Goal: Task Accomplishment & Management: Manage account settings

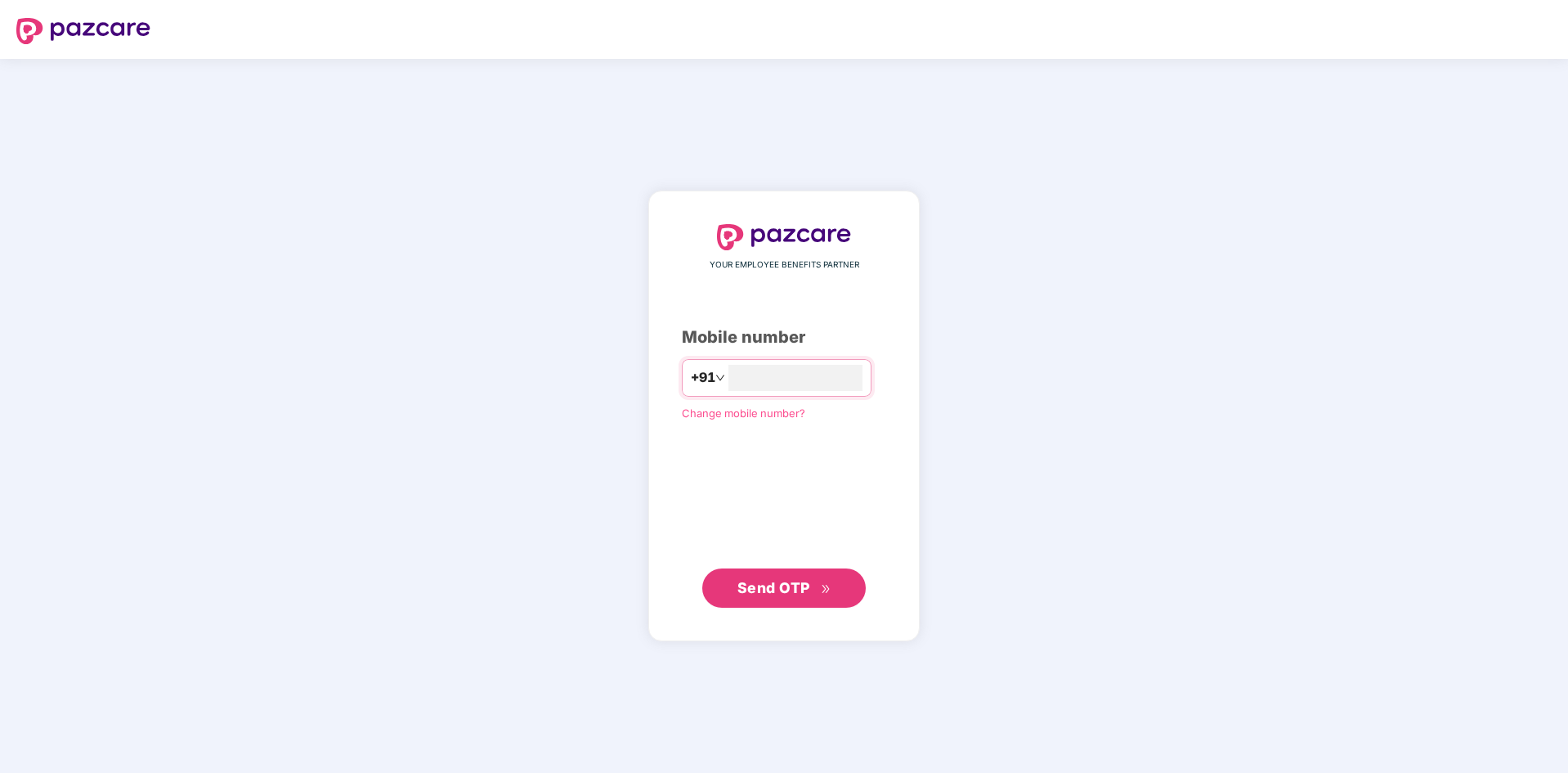
type input "**********"
click at [778, 577] on span "Send OTP" at bounding box center [784, 587] width 94 height 23
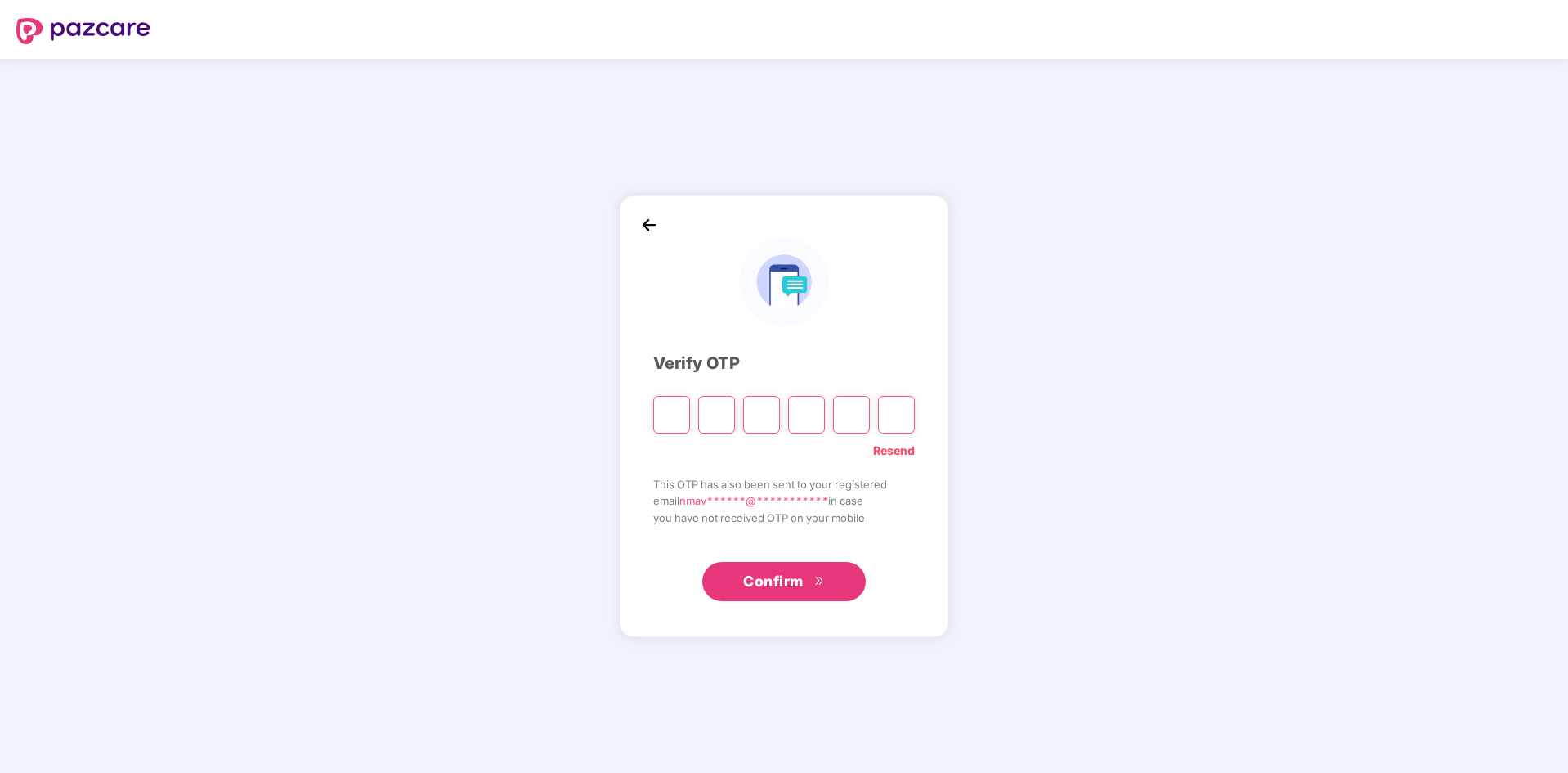
type input "*"
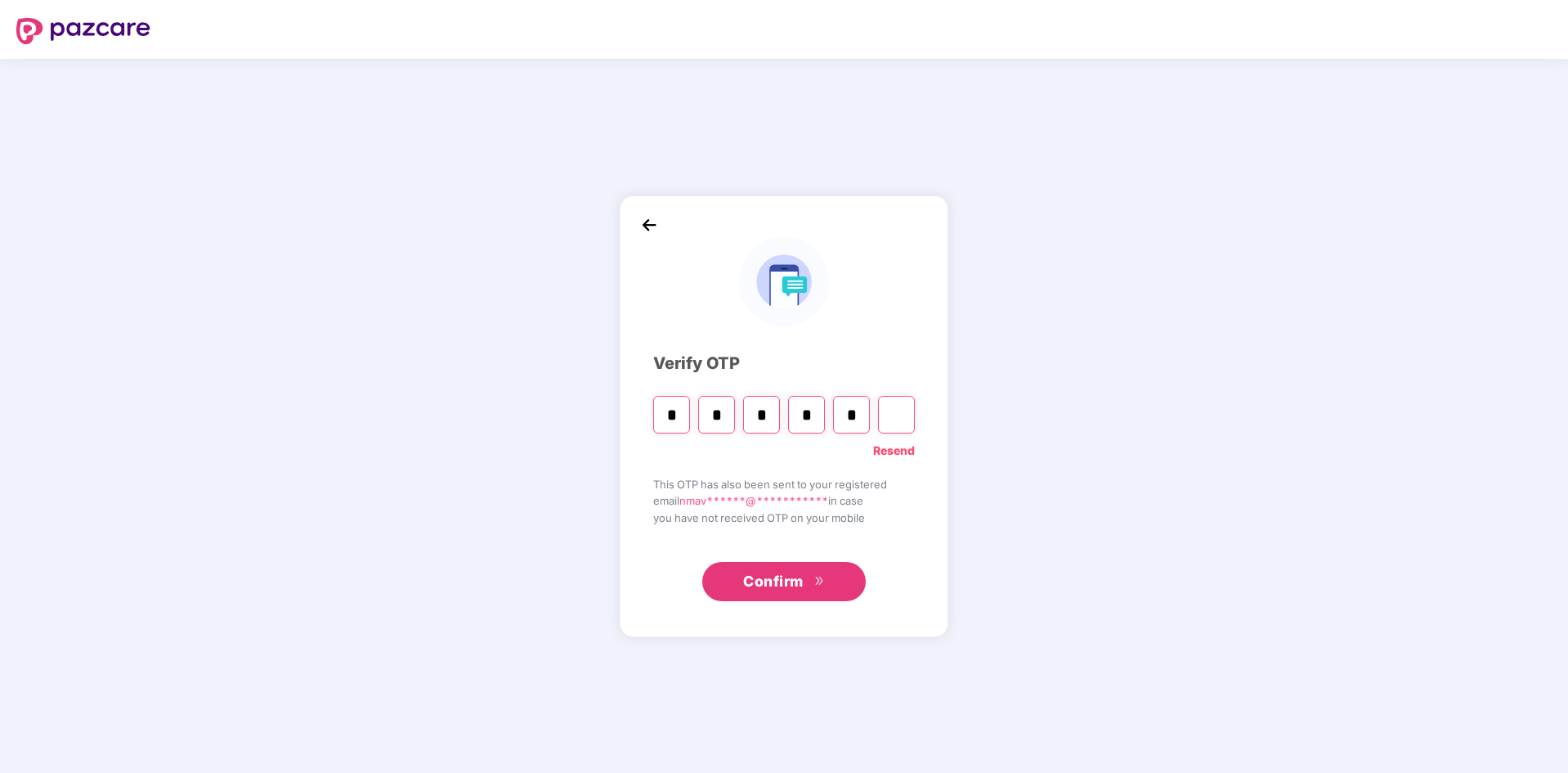
type input "*"
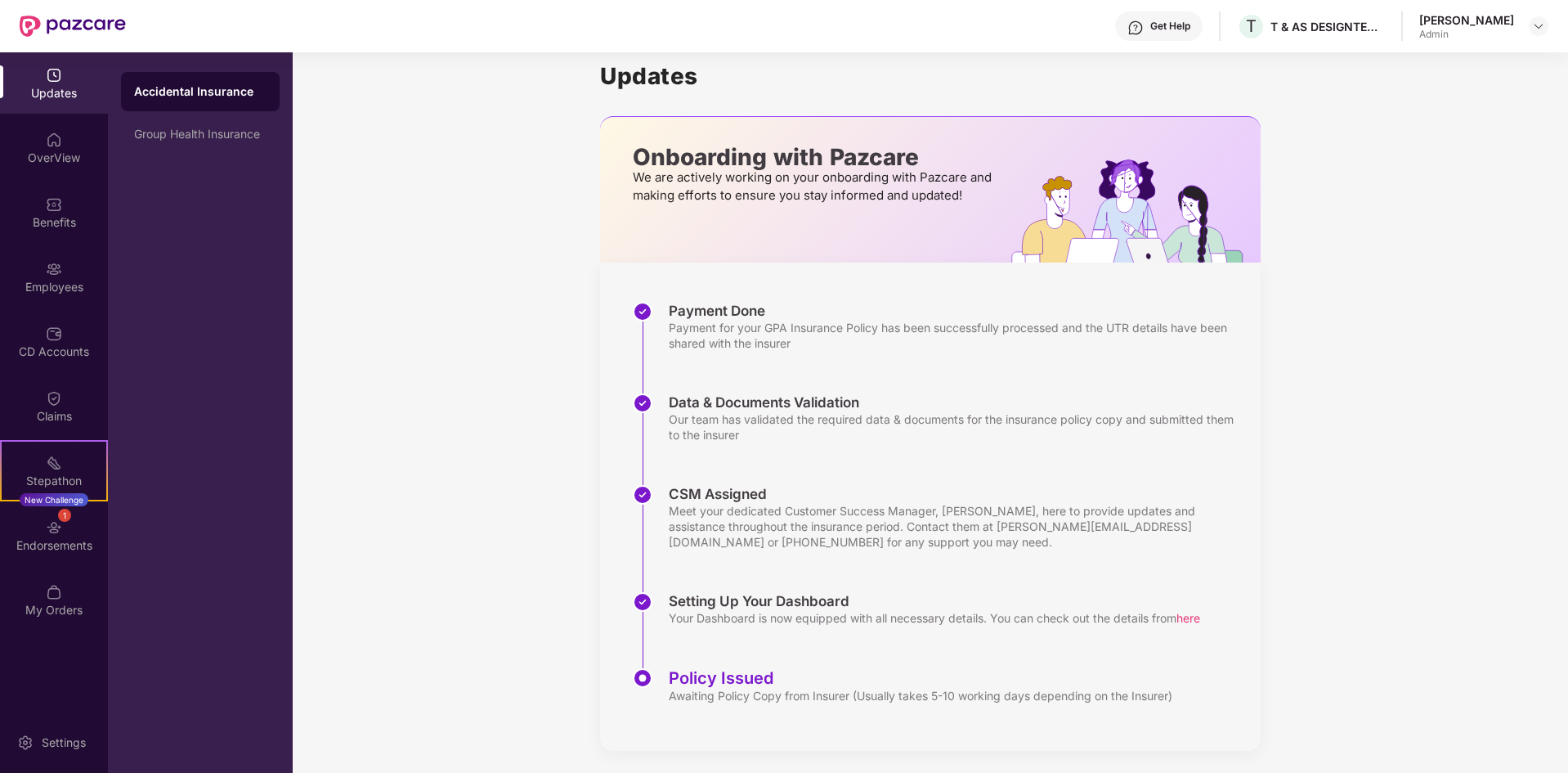
scroll to position [21, 0]
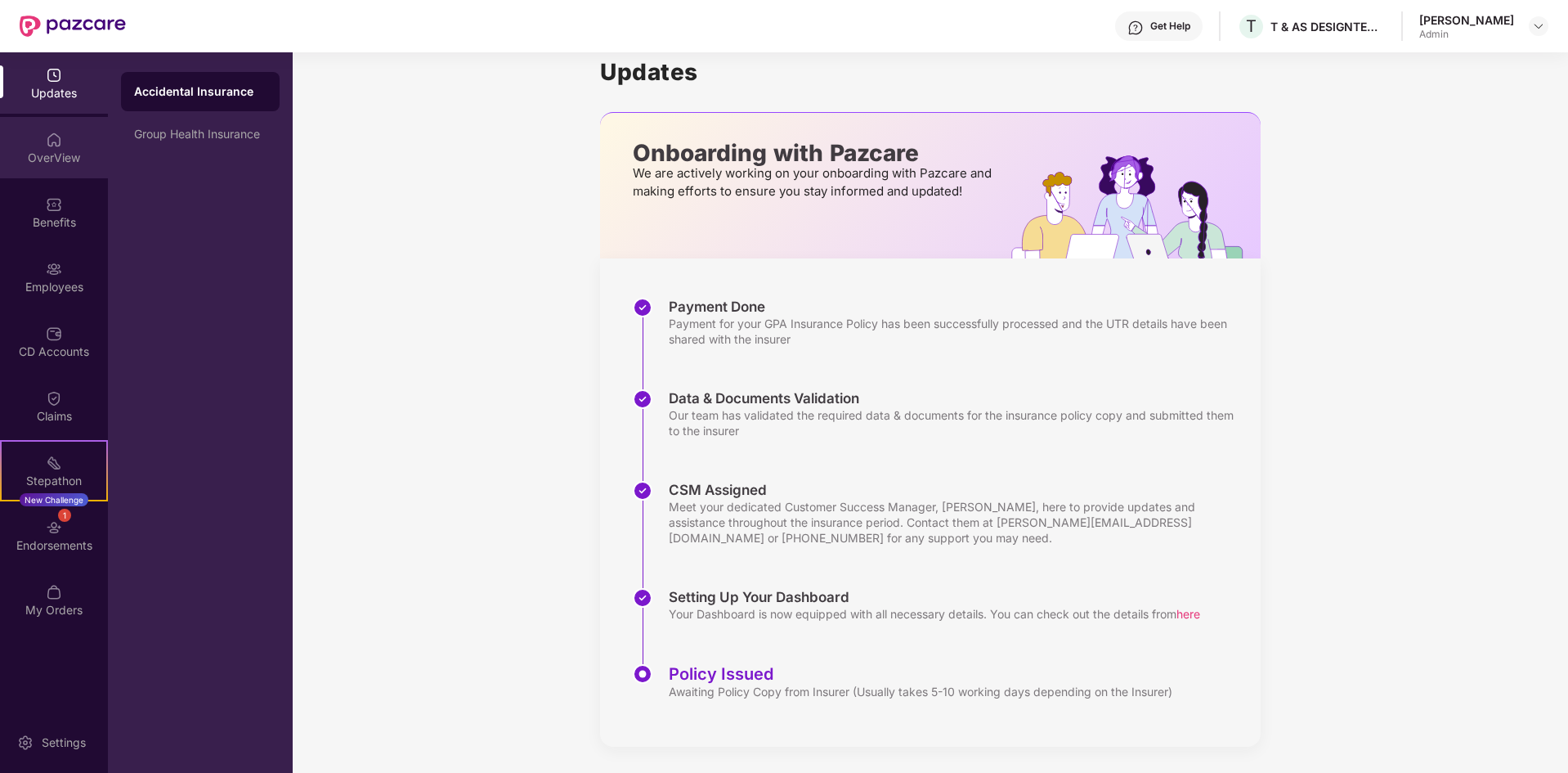
click at [68, 157] on div "OverView" at bounding box center [54, 158] width 108 height 17
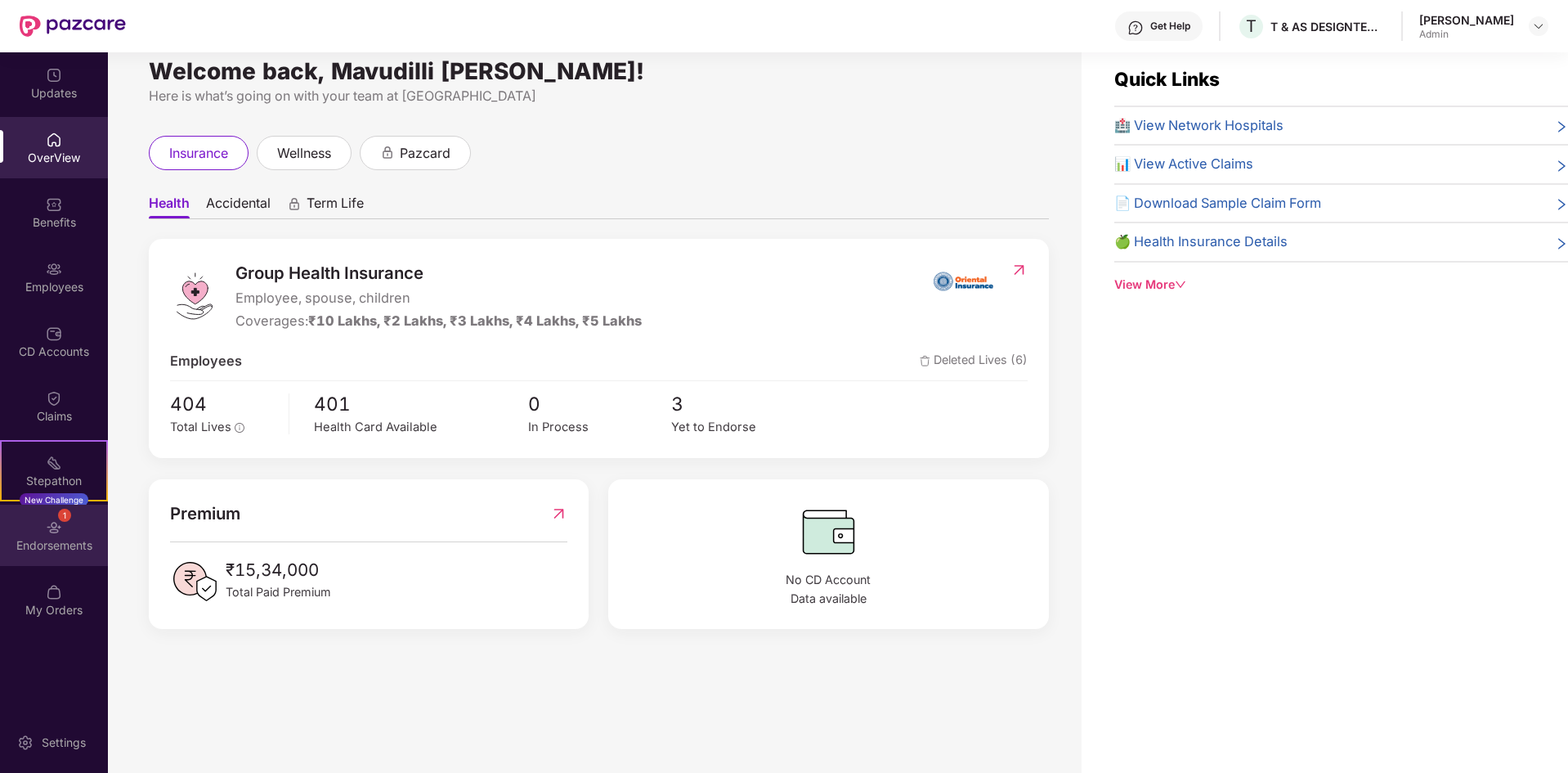
click at [61, 535] on img at bounding box center [54, 527] width 17 height 17
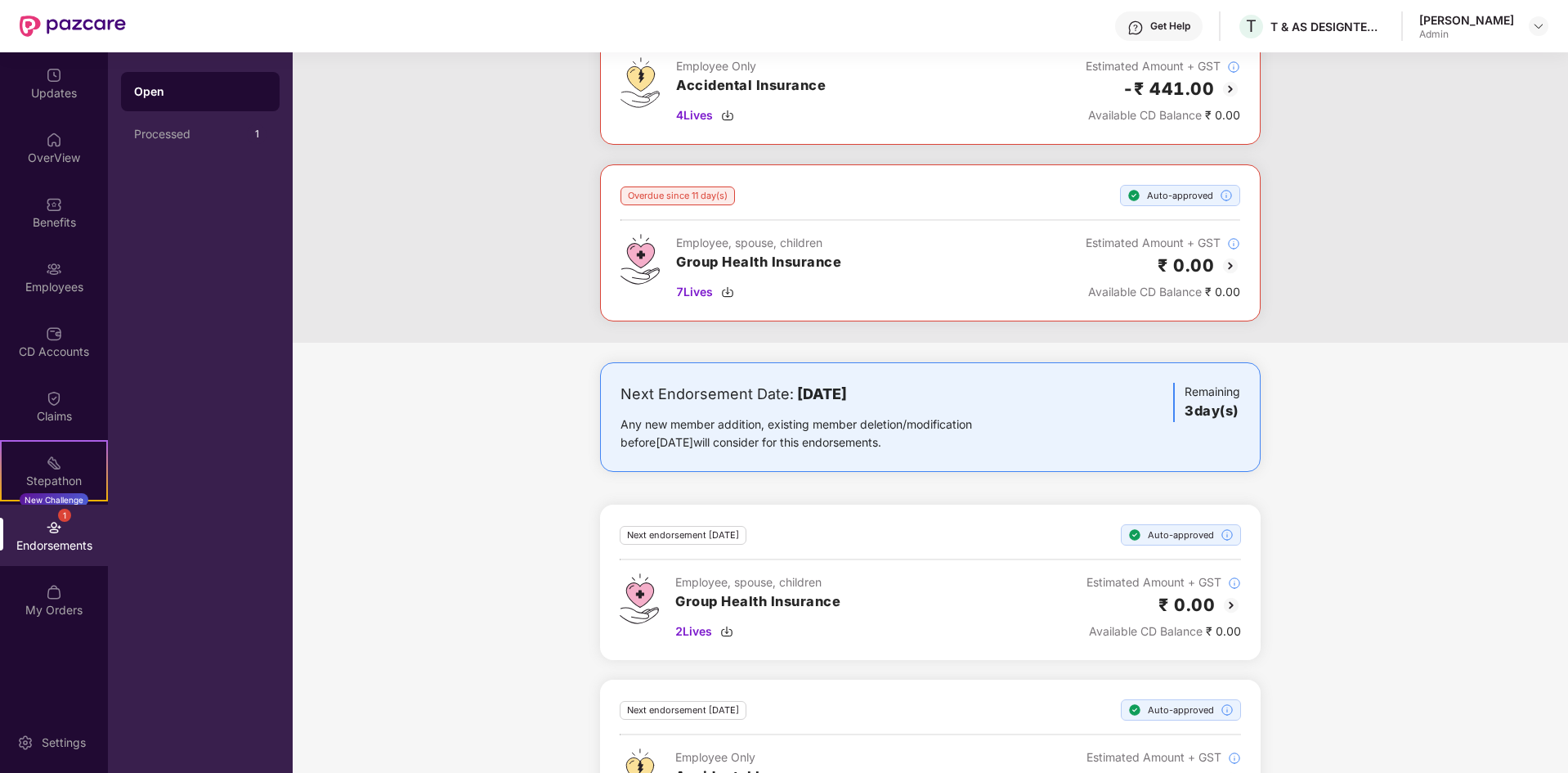
scroll to position [236, 0]
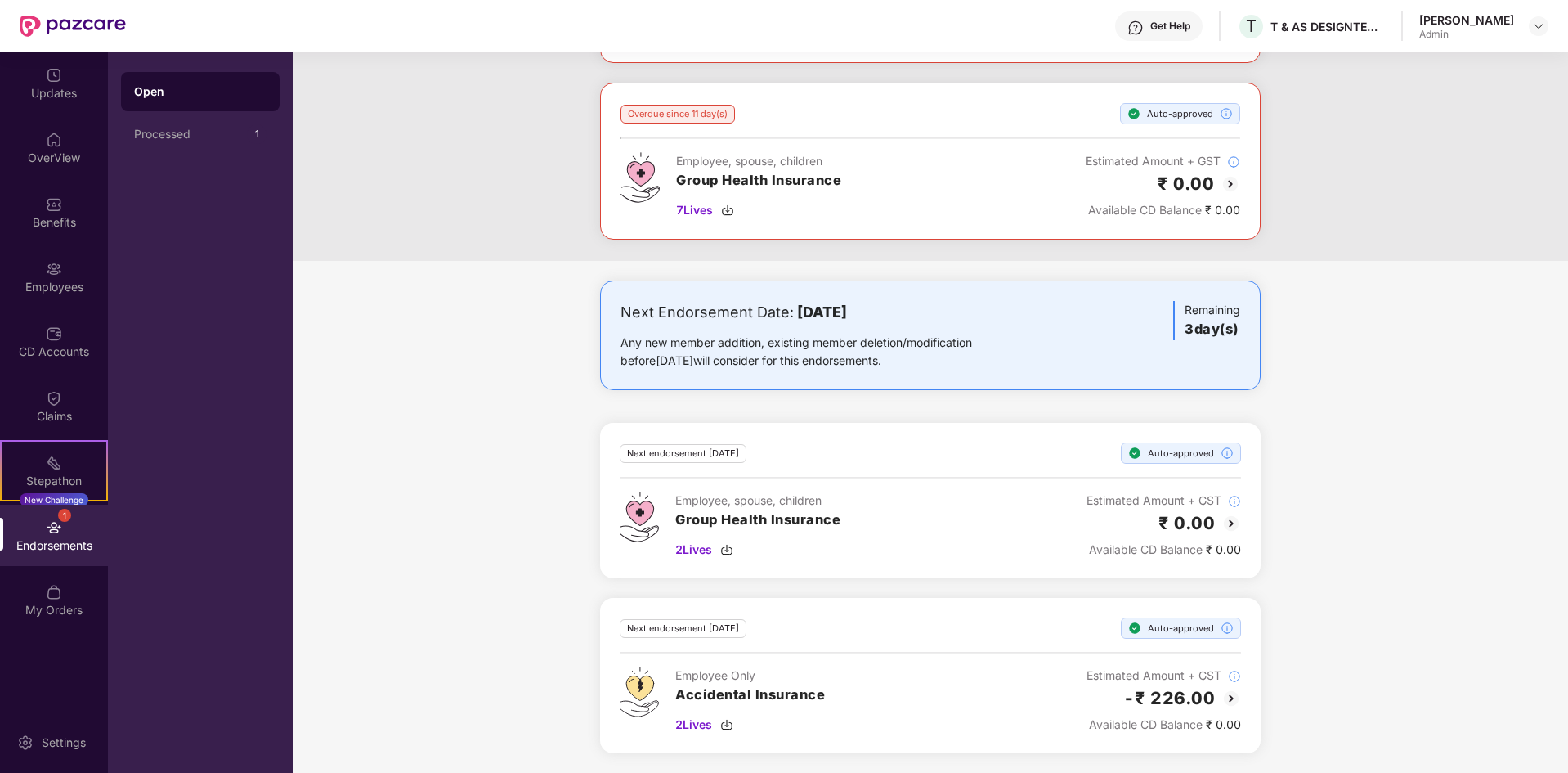
click at [895, 517] on div "Employee, spouse, children Group Health Insurance 2 Lives Estimated Amount + GS…" at bounding box center [930, 525] width 621 height 67
click at [1245, 492] on div "Next endorsement in 3 day(s) Auto-approved Employee, spouse, children Group Hea…" at bounding box center [930, 500] width 661 height 155
click at [66, 153] on div "OverView" at bounding box center [54, 158] width 108 height 17
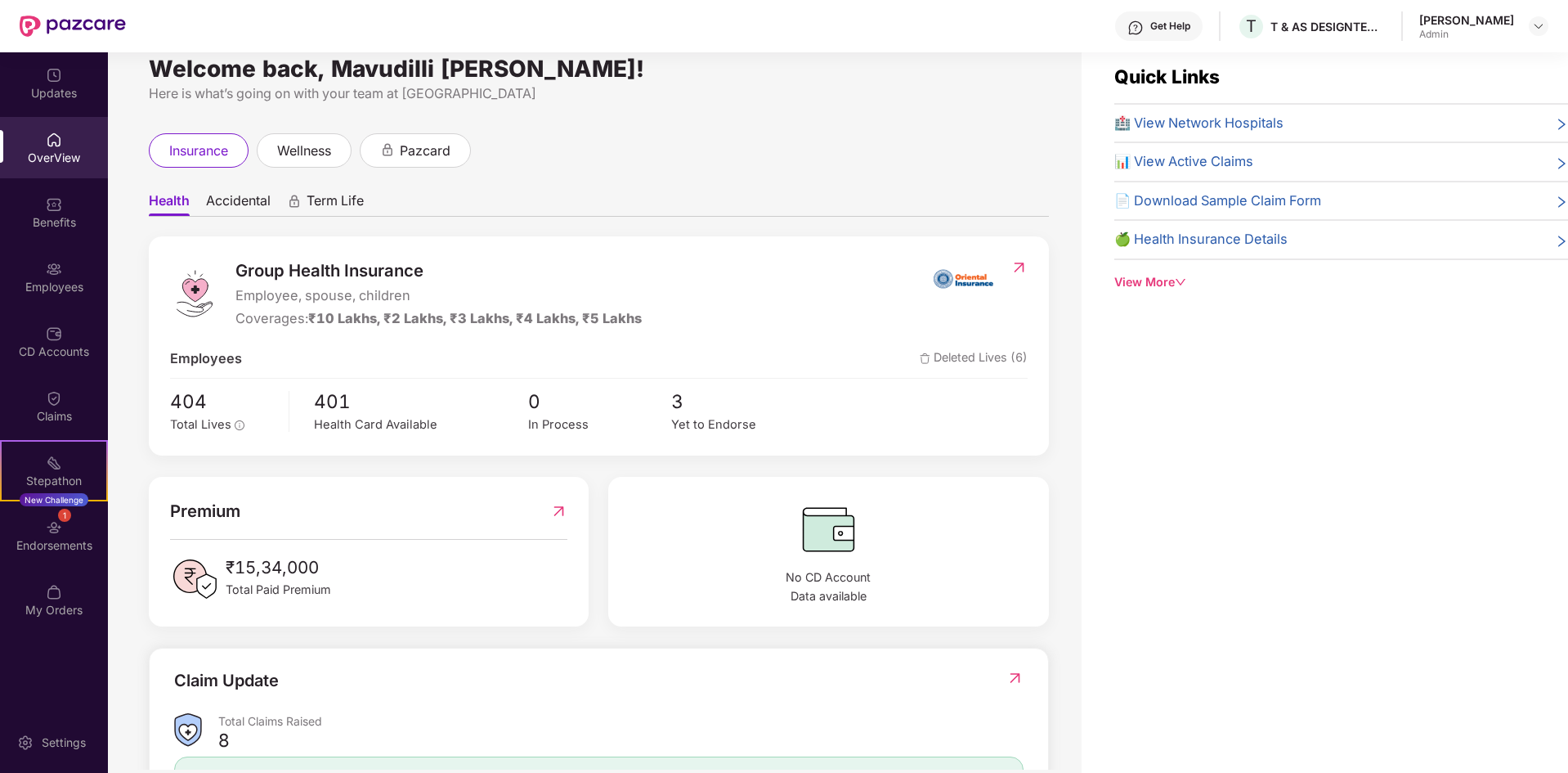
scroll to position [0, 0]
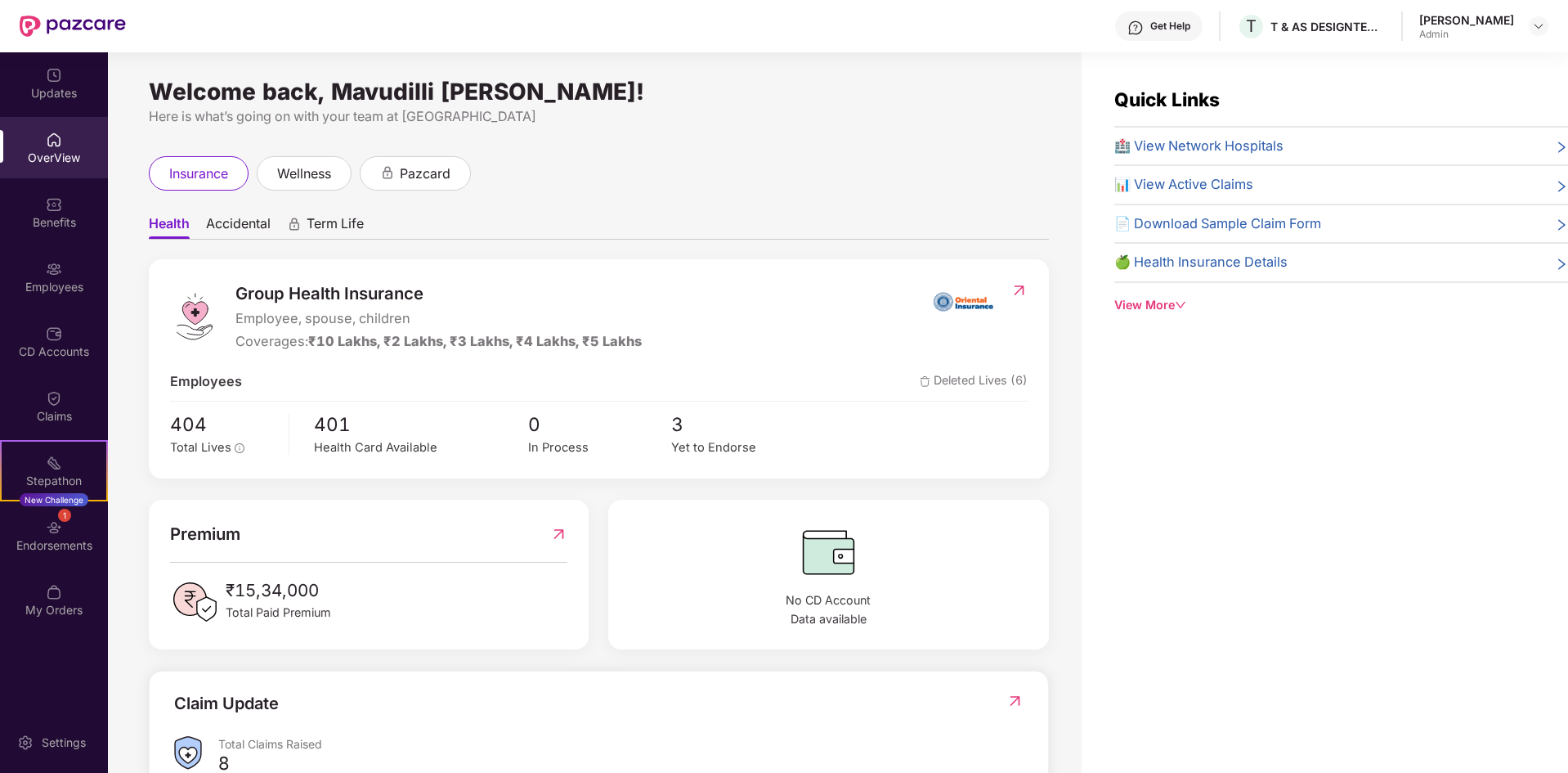
click at [1432, 168] on div "🏥 View Network Hospitals 📊 View Active Claims 📄 Download Sample Claim Form 🍏 He…" at bounding box center [1341, 210] width 454 height 148
click at [1548, 182] on div "📊 View Active Claims" at bounding box center [1341, 185] width 454 height 22
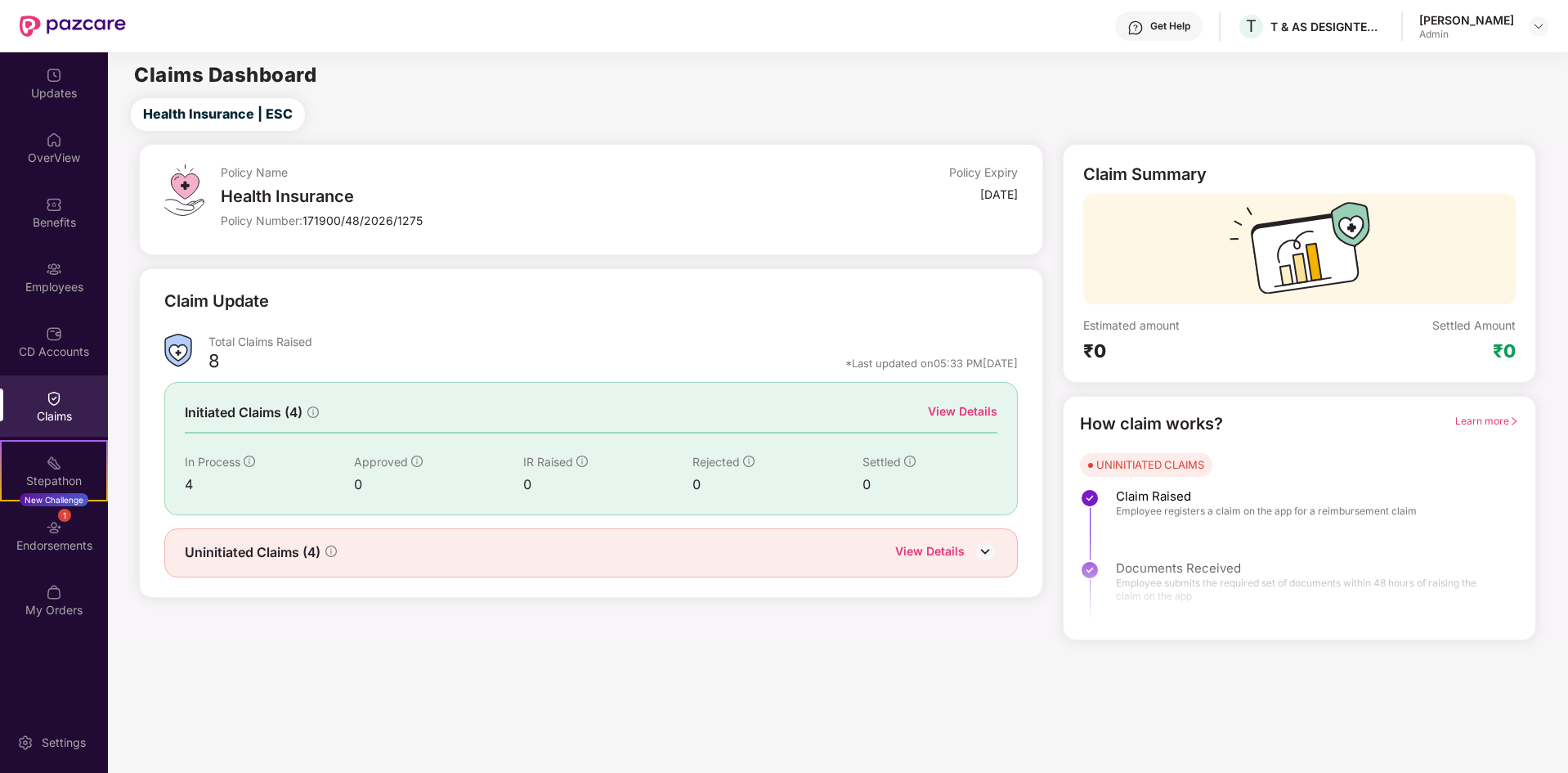
click at [981, 410] on div "View Details" at bounding box center [963, 411] width 70 height 18
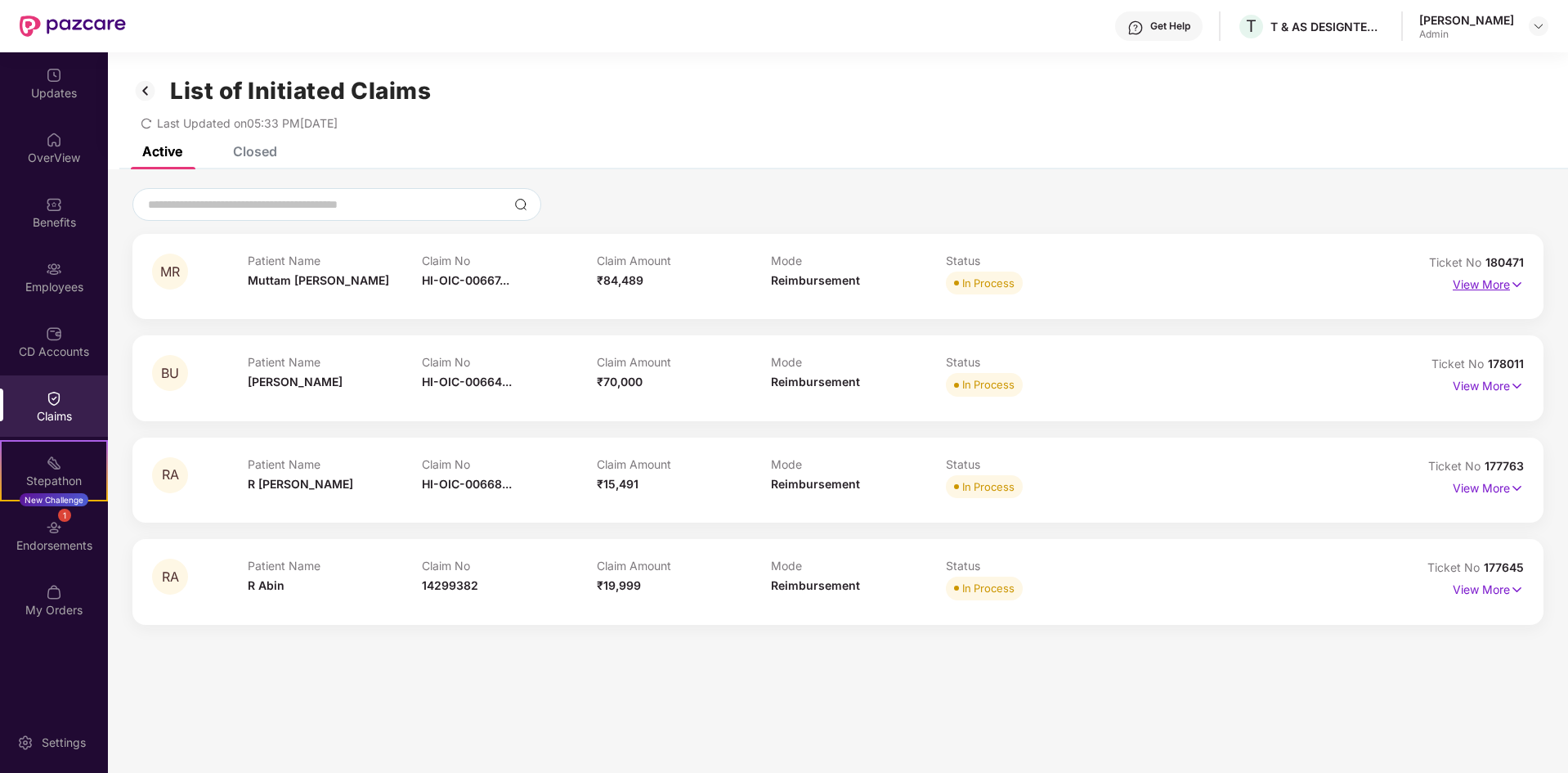
click at [1510, 280] on img at bounding box center [1517, 284] width 14 height 18
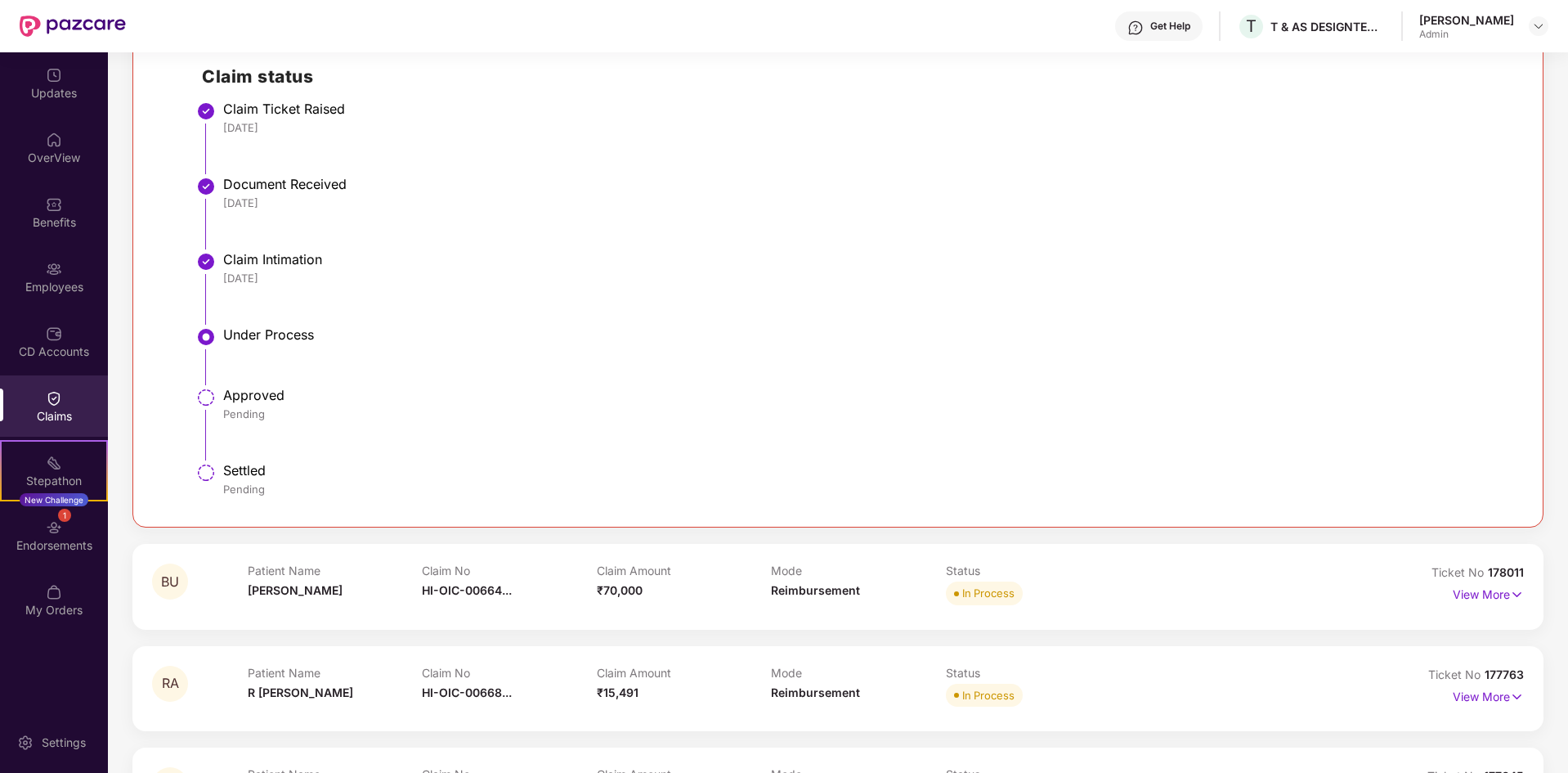
scroll to position [486, 0]
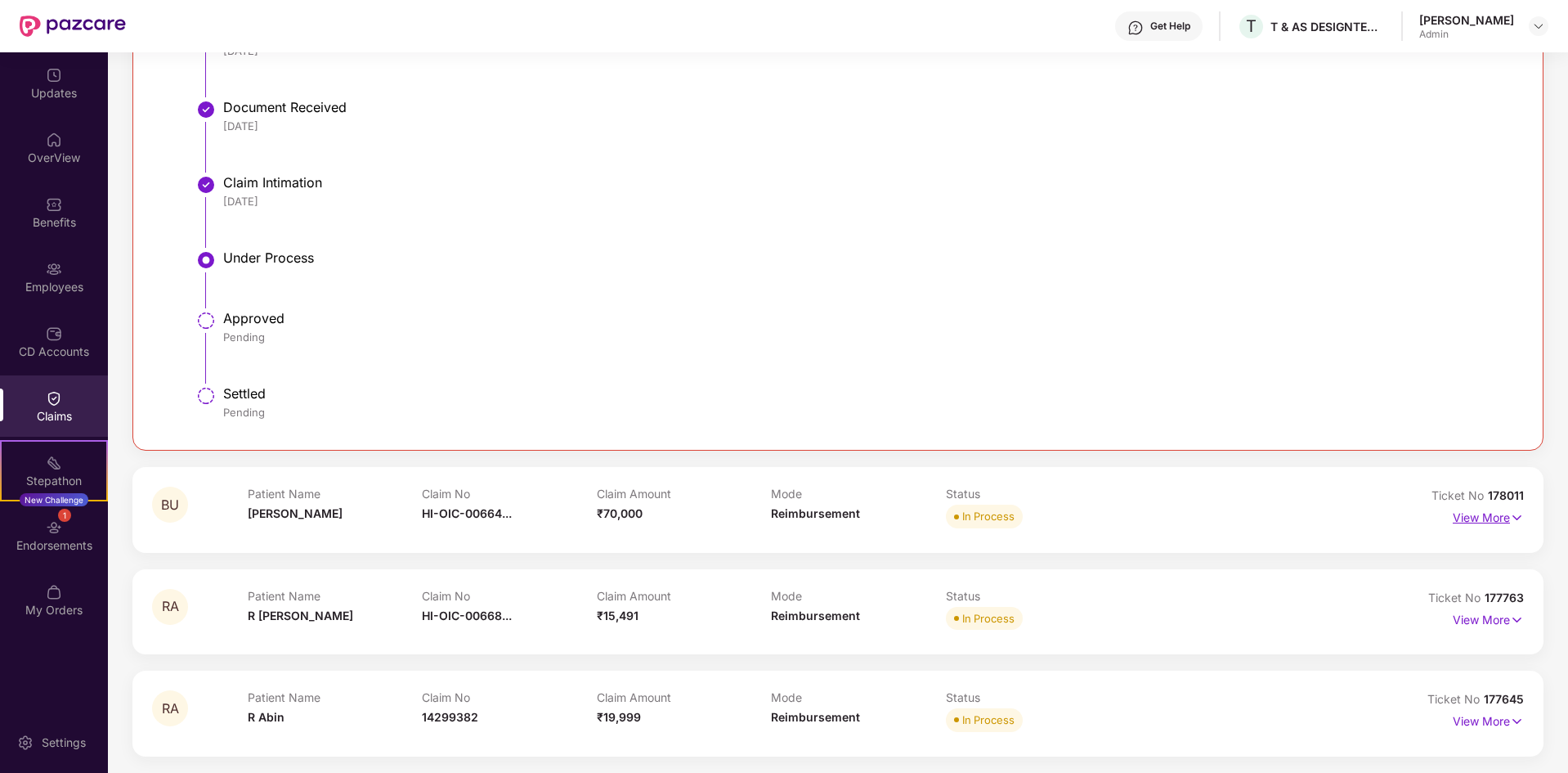
click at [1507, 526] on p "View More" at bounding box center [1488, 515] width 71 height 22
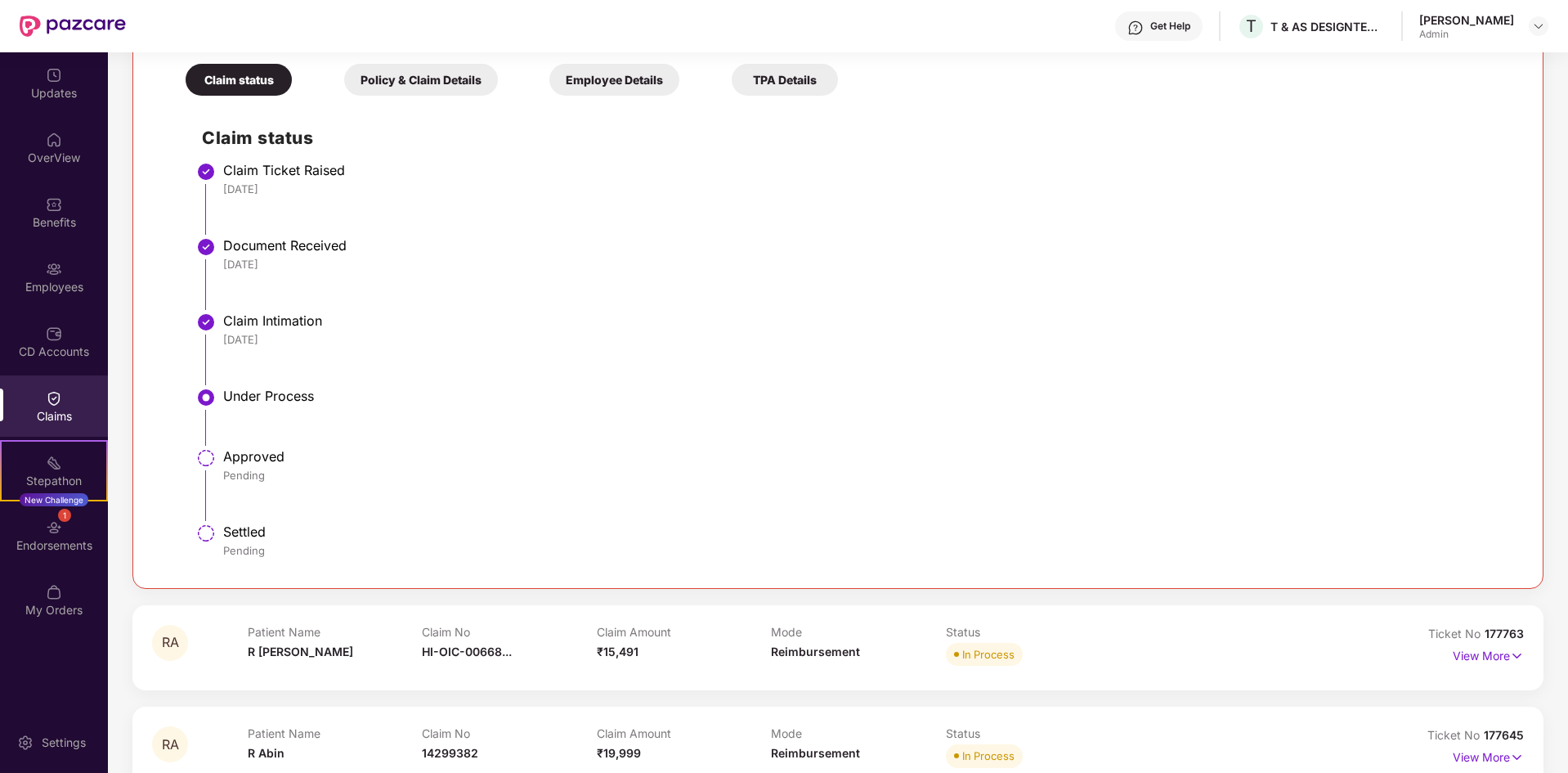
scroll to position [1103, 0]
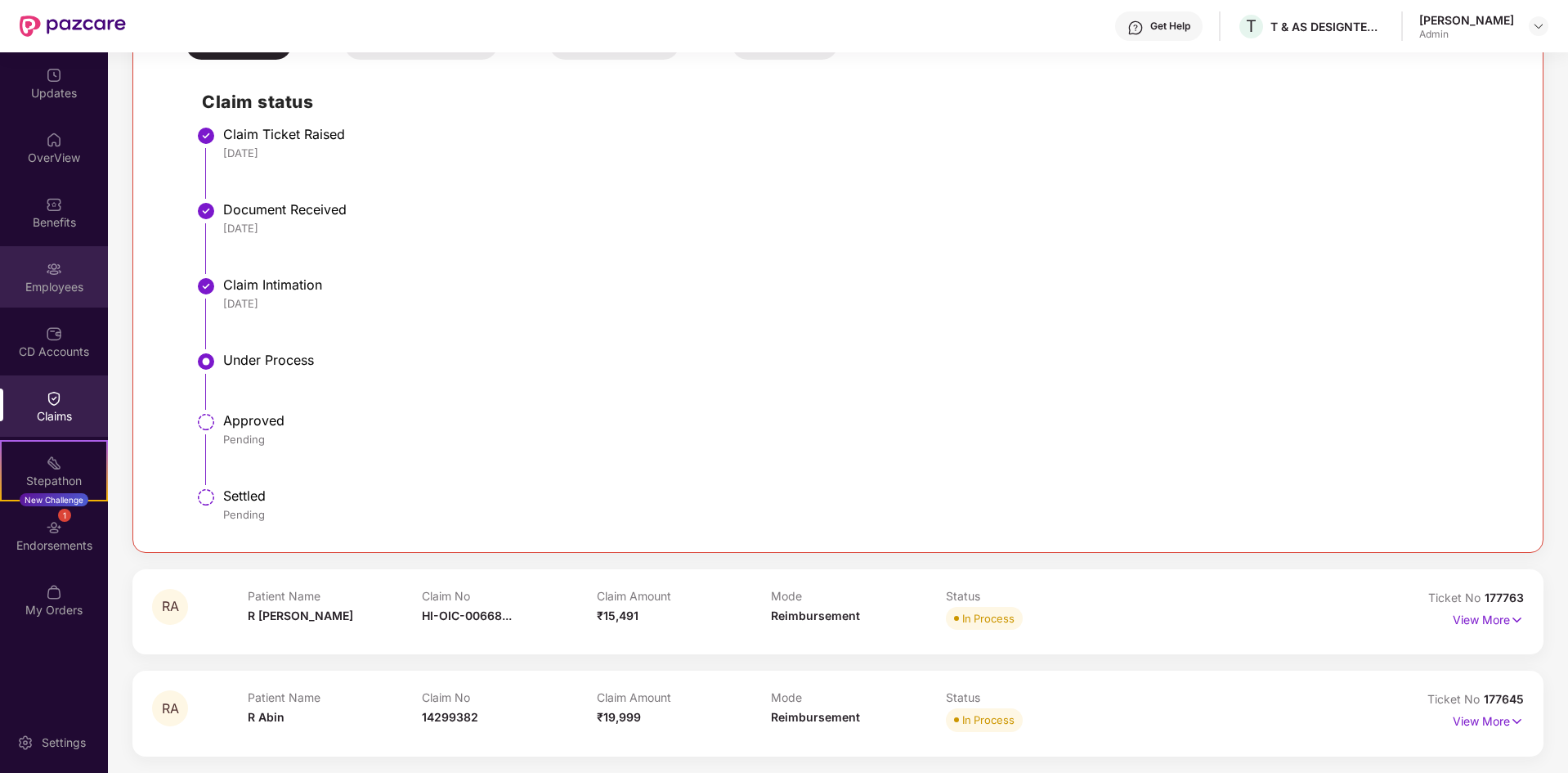
click at [56, 279] on div "Employees" at bounding box center [54, 286] width 108 height 17
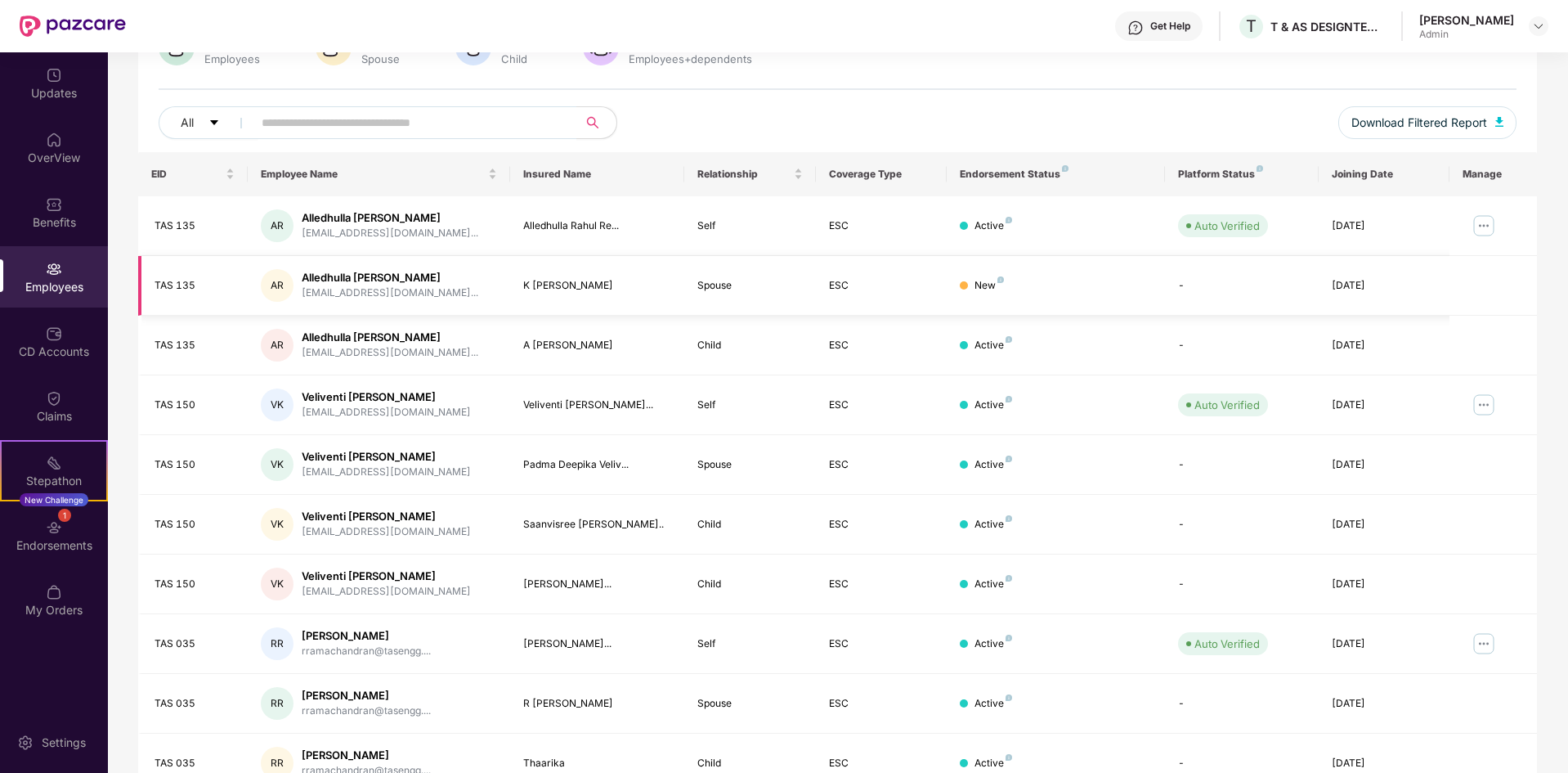
scroll to position [0, 0]
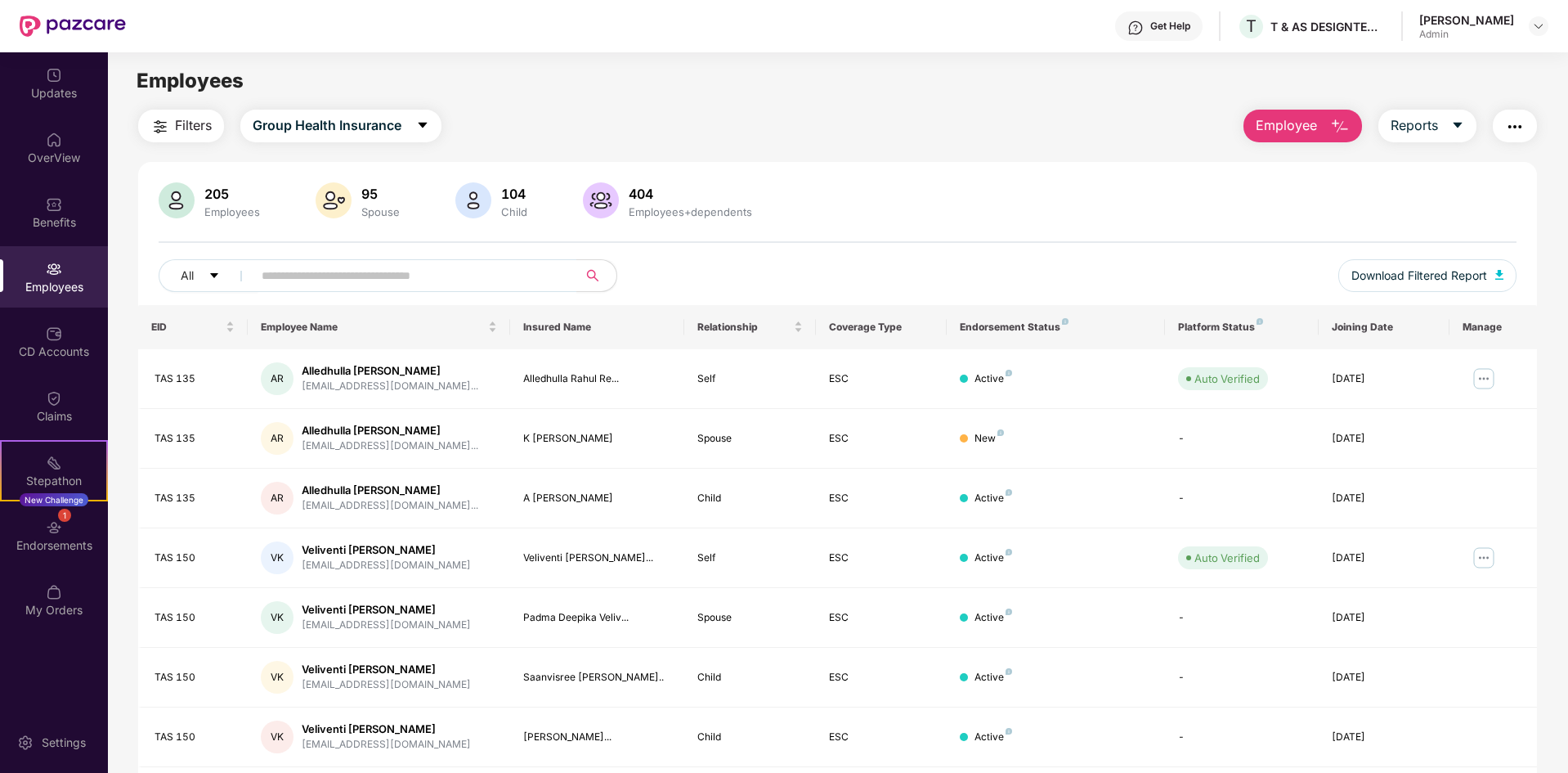
click at [1315, 126] on span "Employee" at bounding box center [1287, 125] width 61 height 21
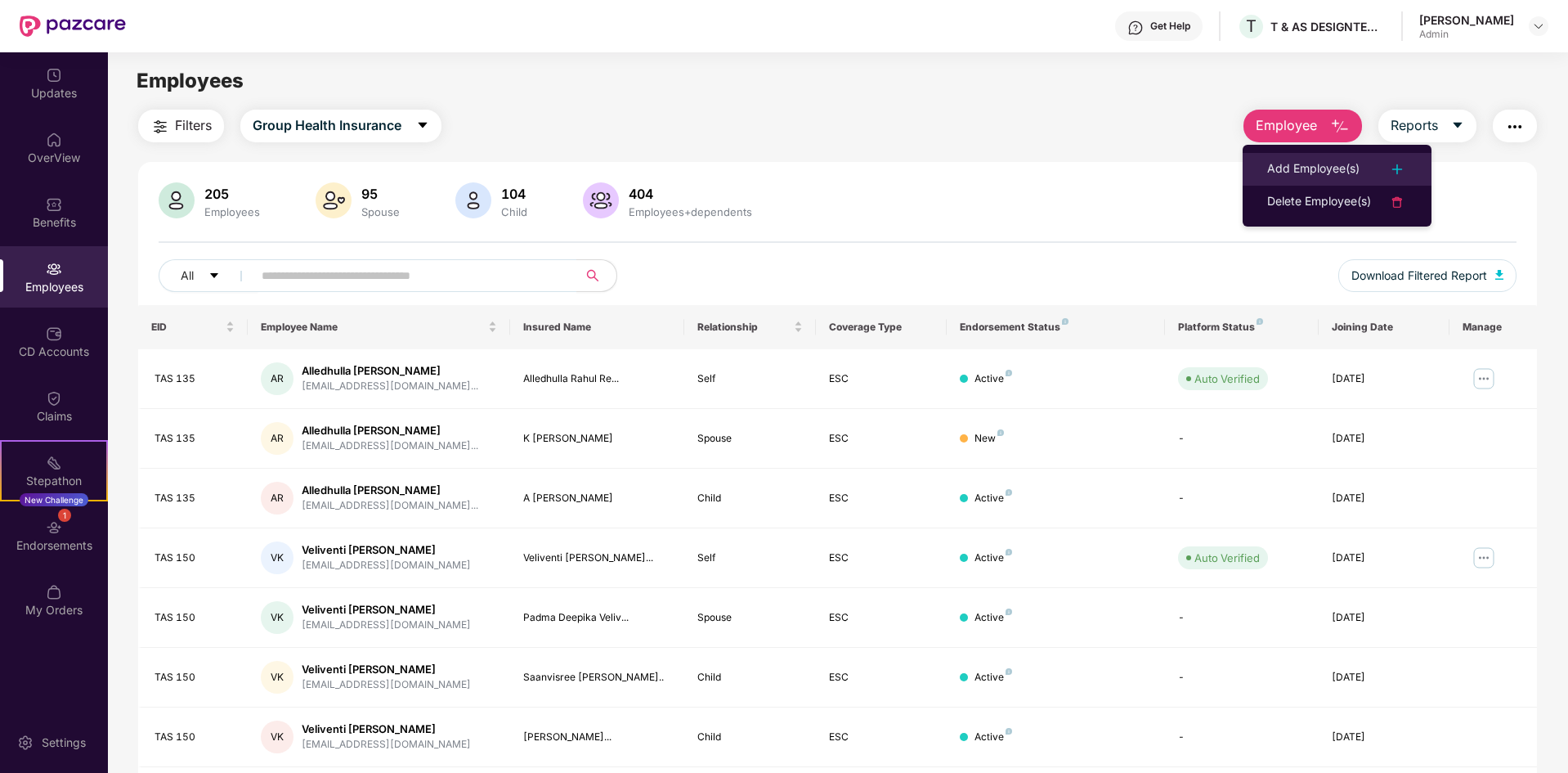
click at [1324, 165] on div "Add Employee(s)" at bounding box center [1313, 169] width 92 height 20
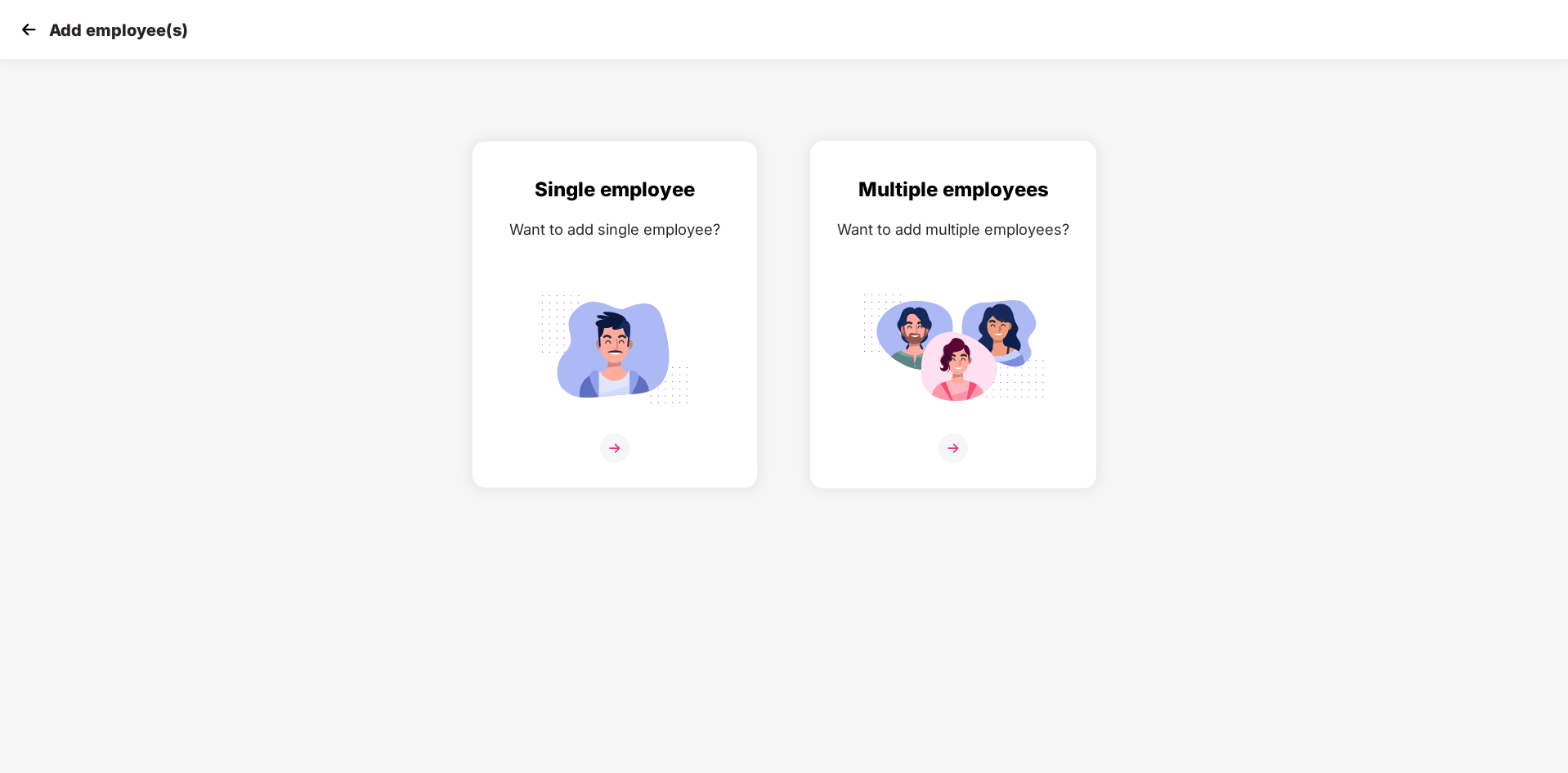
click at [1019, 349] on img at bounding box center [953, 349] width 183 height 128
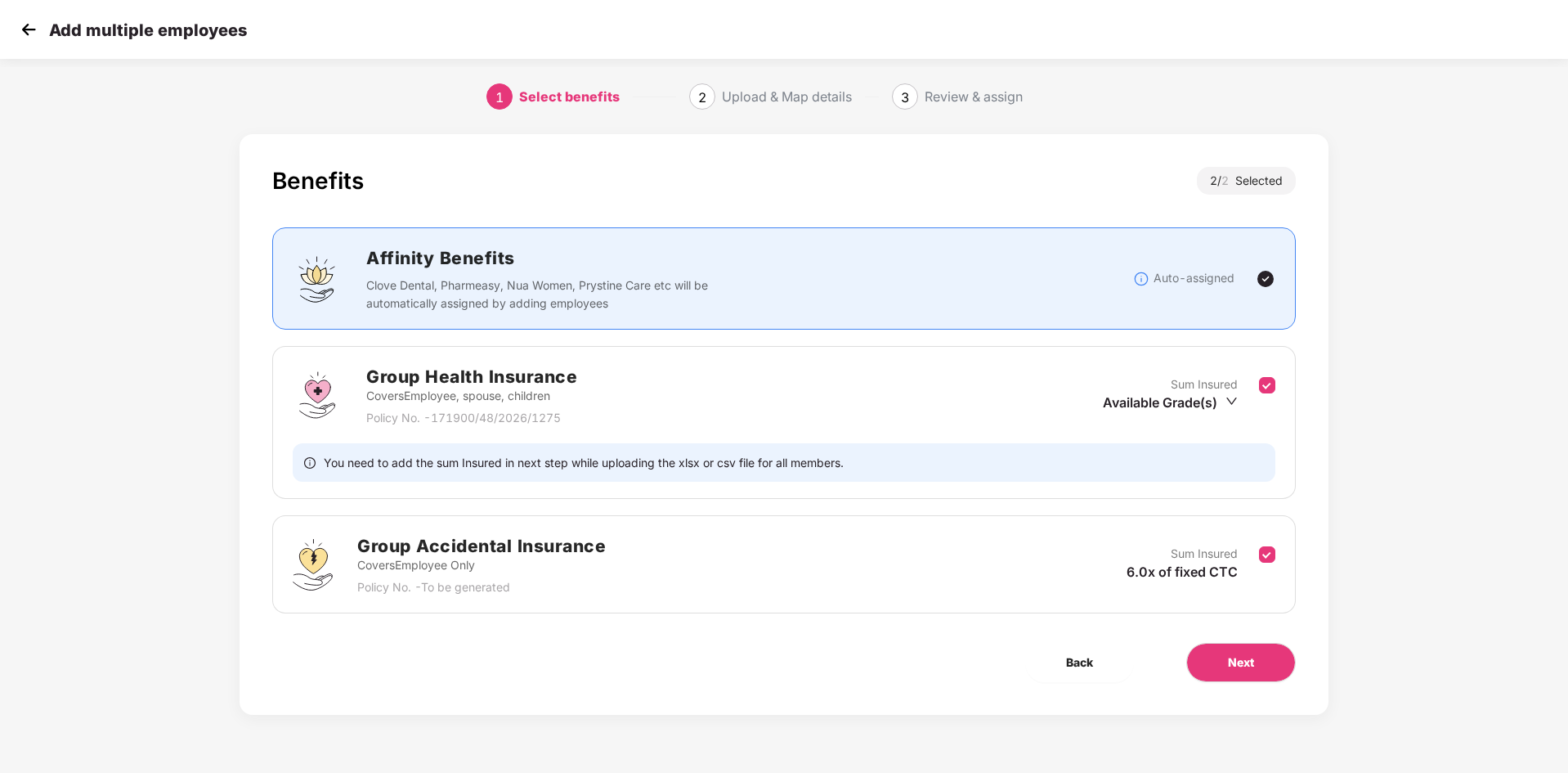
click at [638, 396] on div "Group Health Insurance Covers Employee, spouse, children Policy No. - 171900/48…" at bounding box center [784, 395] width 983 height 64
click at [1248, 676] on button "Next" at bounding box center [1241, 662] width 109 height 39
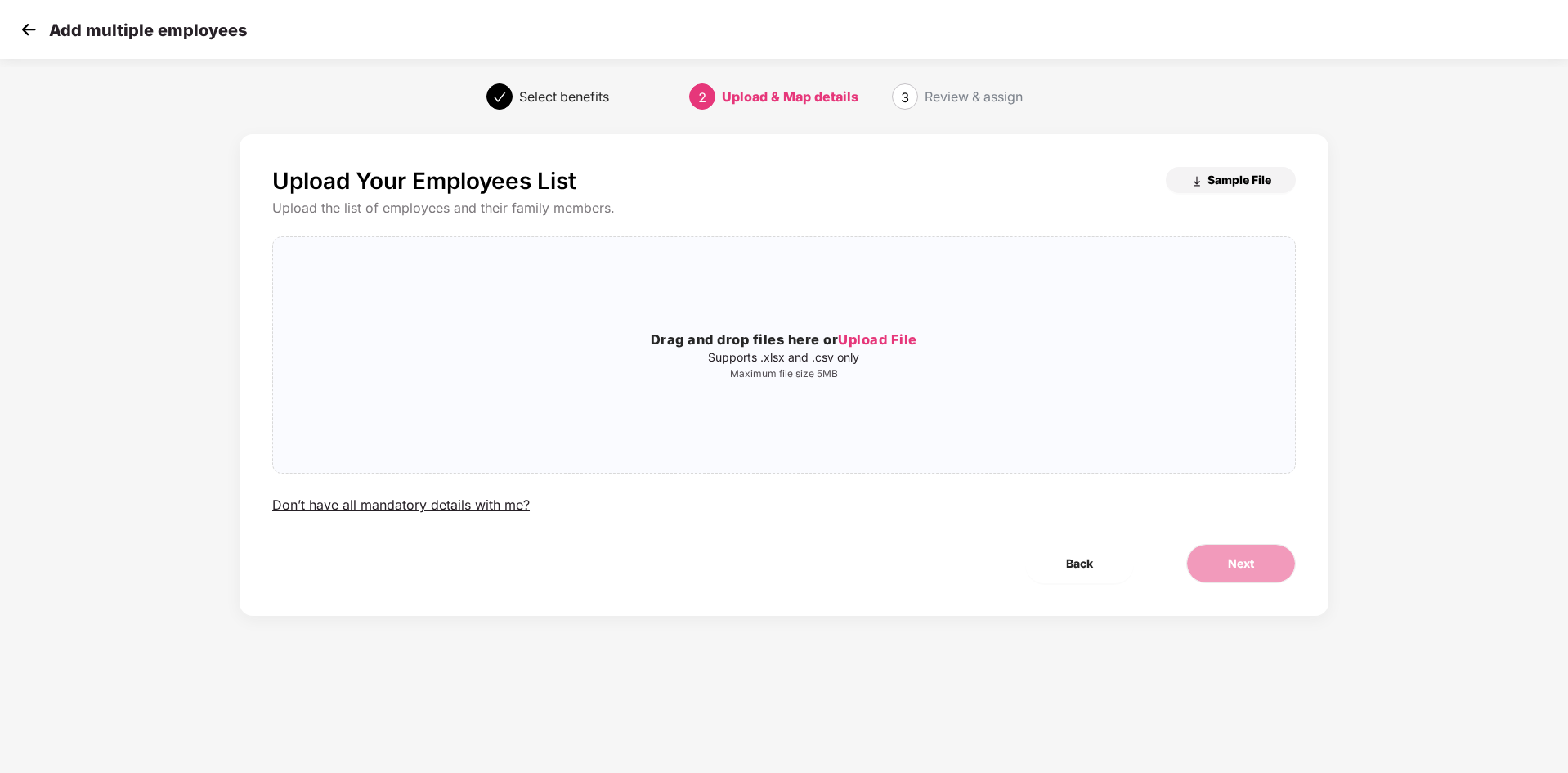
click at [1242, 178] on span "Sample File" at bounding box center [1240, 179] width 64 height 16
